Goal: Browse casually: Explore the website without a specific task or goal

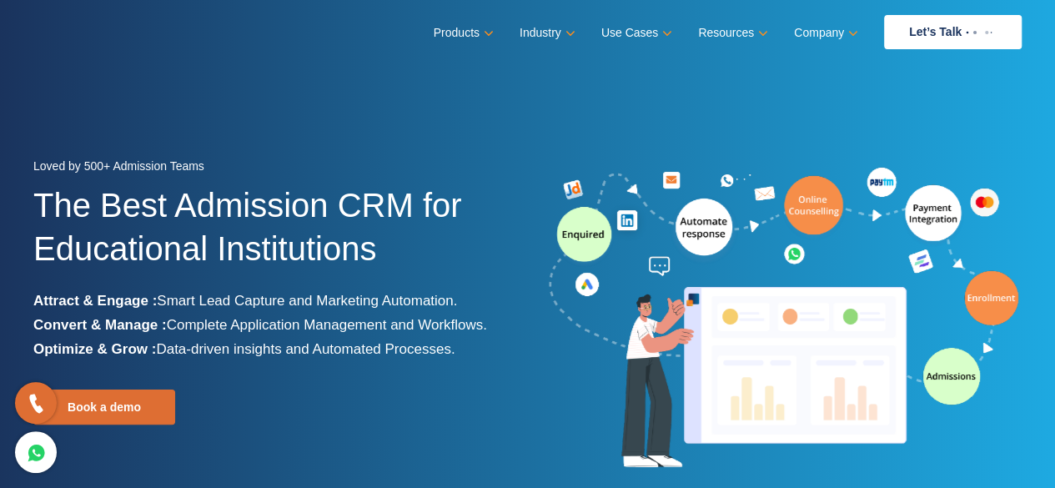
click at [292, 111] on section "Loved by 500+ Admission Teams The Best Admission CRM for Educational Institutio…" at bounding box center [527, 312] width 1055 height 625
click at [24, 63] on div "Menu Close Products Education CRM Streamline your entire admissions process on …" at bounding box center [527, 32] width 1055 height 64
